Goal: Navigation & Orientation: Find specific page/section

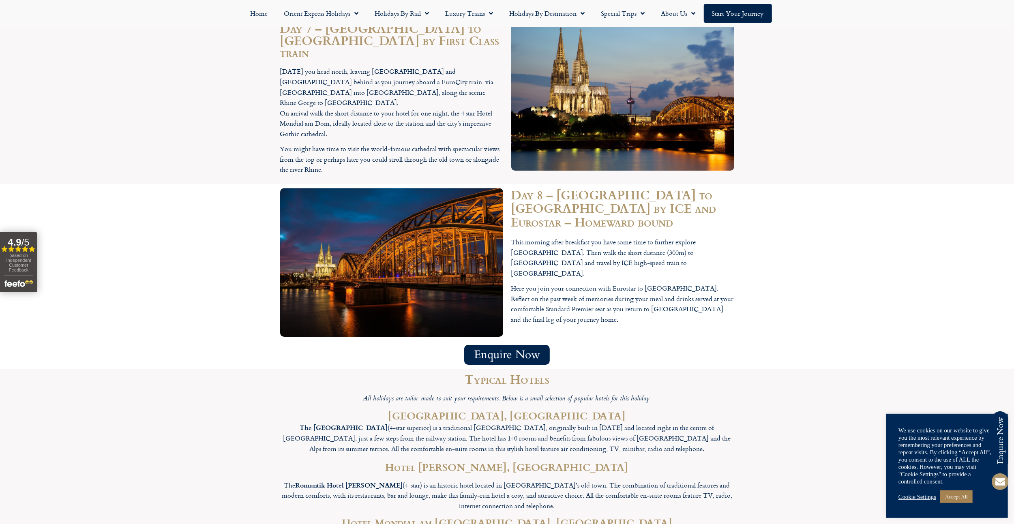
scroll to position [2395, 0]
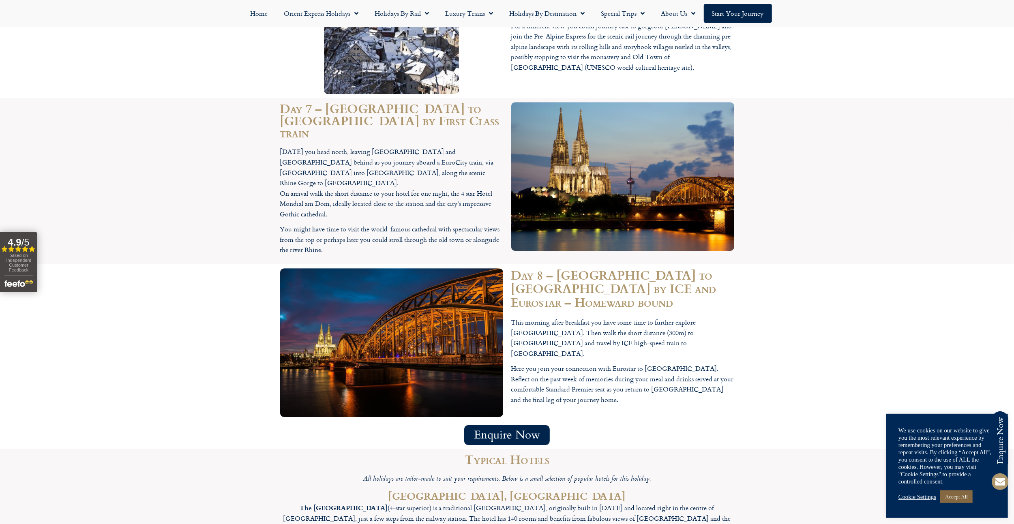
click at [954, 497] on link "Accept All" at bounding box center [956, 497] width 32 height 13
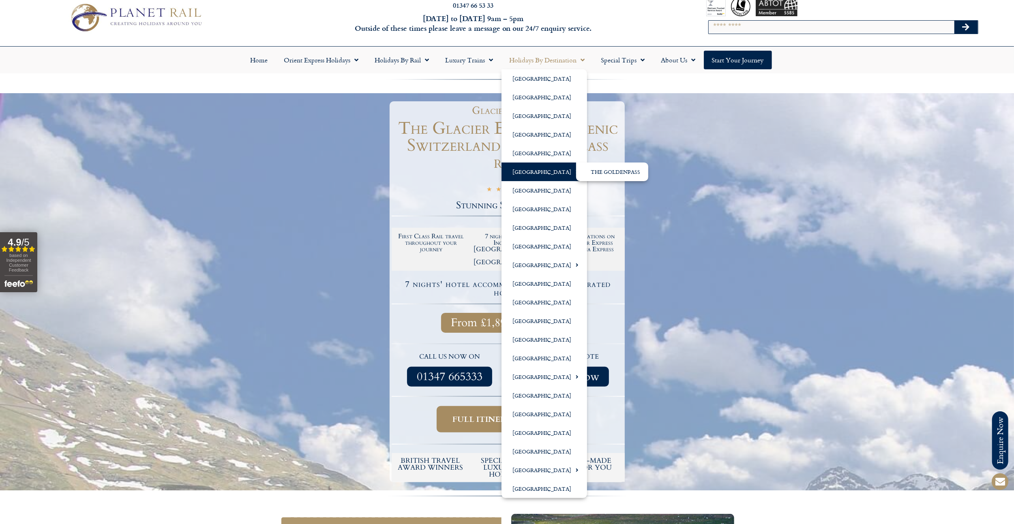
scroll to position [81, 0]
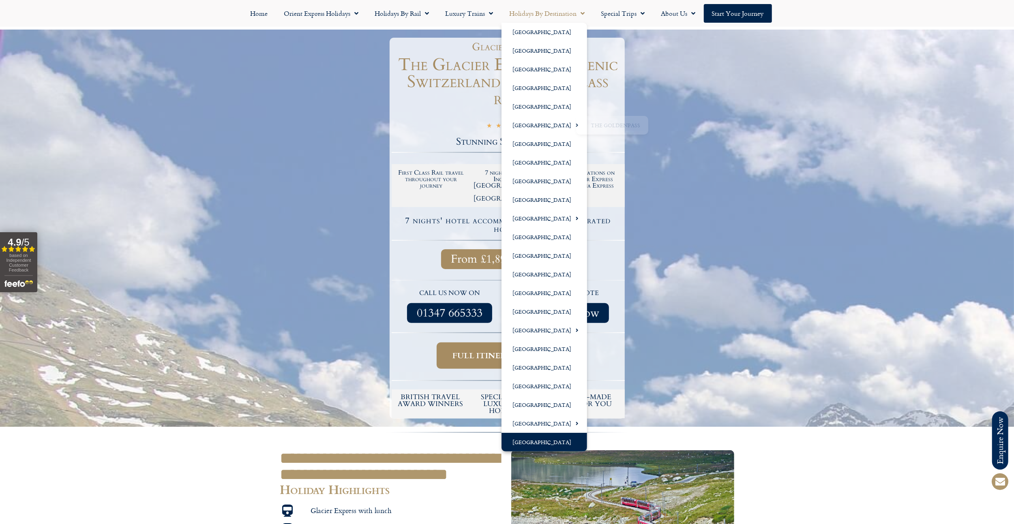
click at [539, 438] on link "[GEOGRAPHIC_DATA]" at bounding box center [545, 442] width 86 height 19
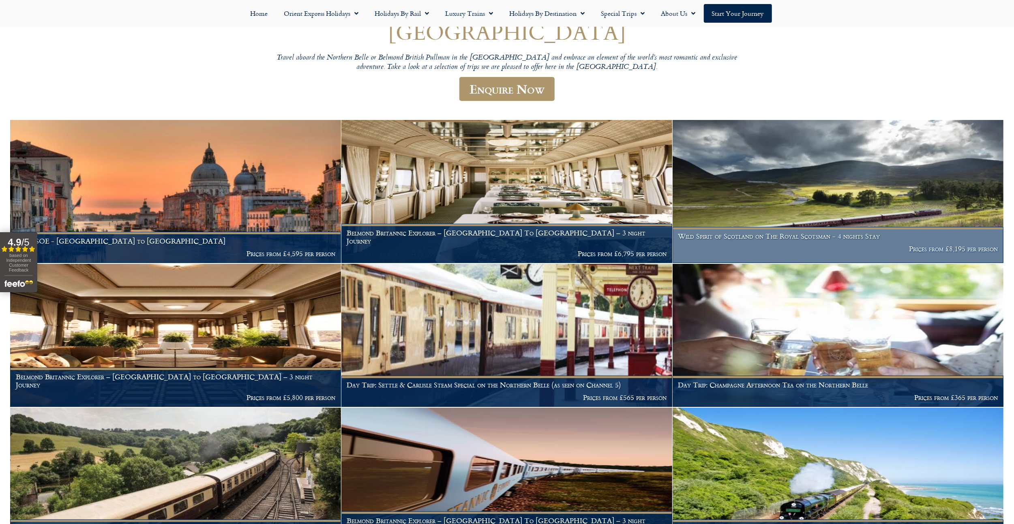
scroll to position [81, 0]
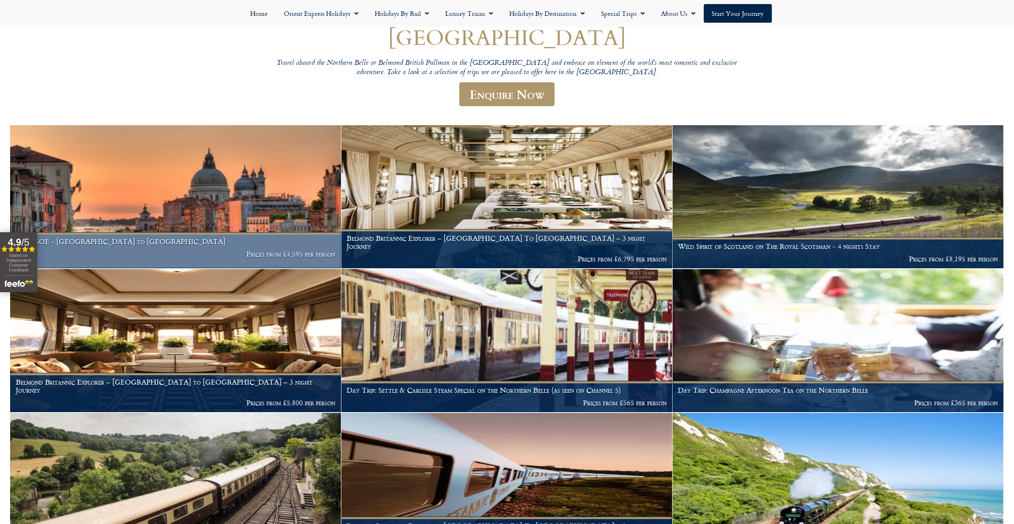
click at [167, 194] on img at bounding box center [175, 196] width 331 height 143
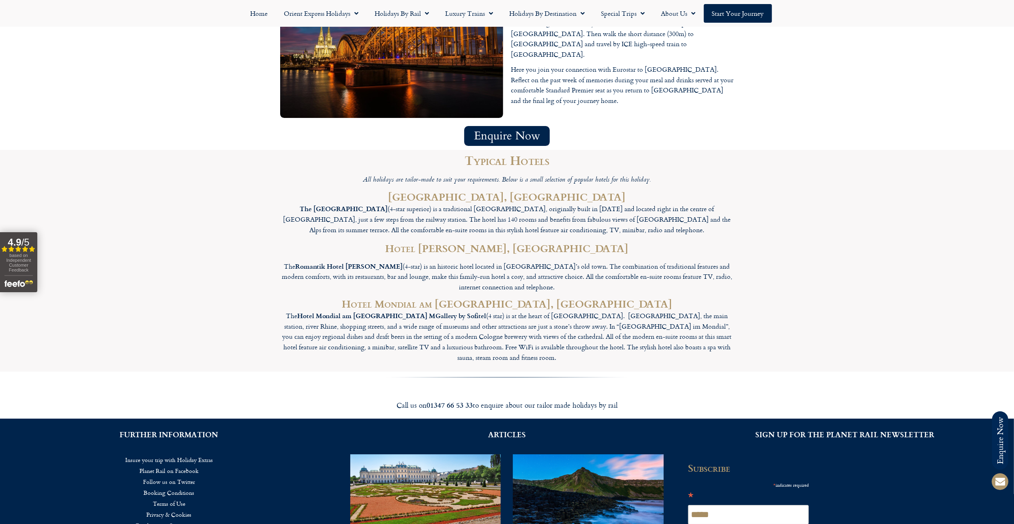
scroll to position [2713, 0]
